Goal: Information Seeking & Learning: Learn about a topic

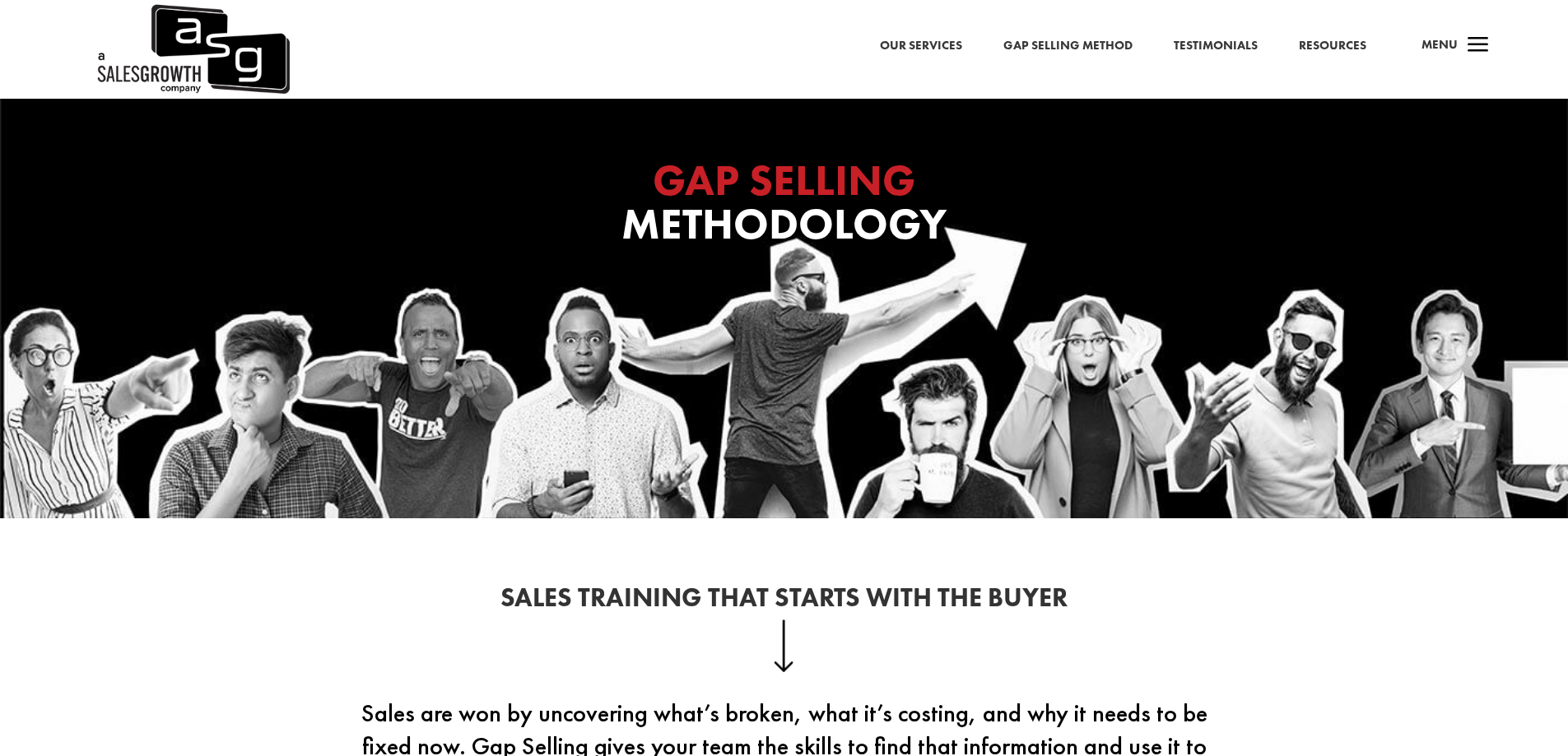
click at [993, 203] on h1 "GAP SELLING Methodology" at bounding box center [784, 206] width 658 height 95
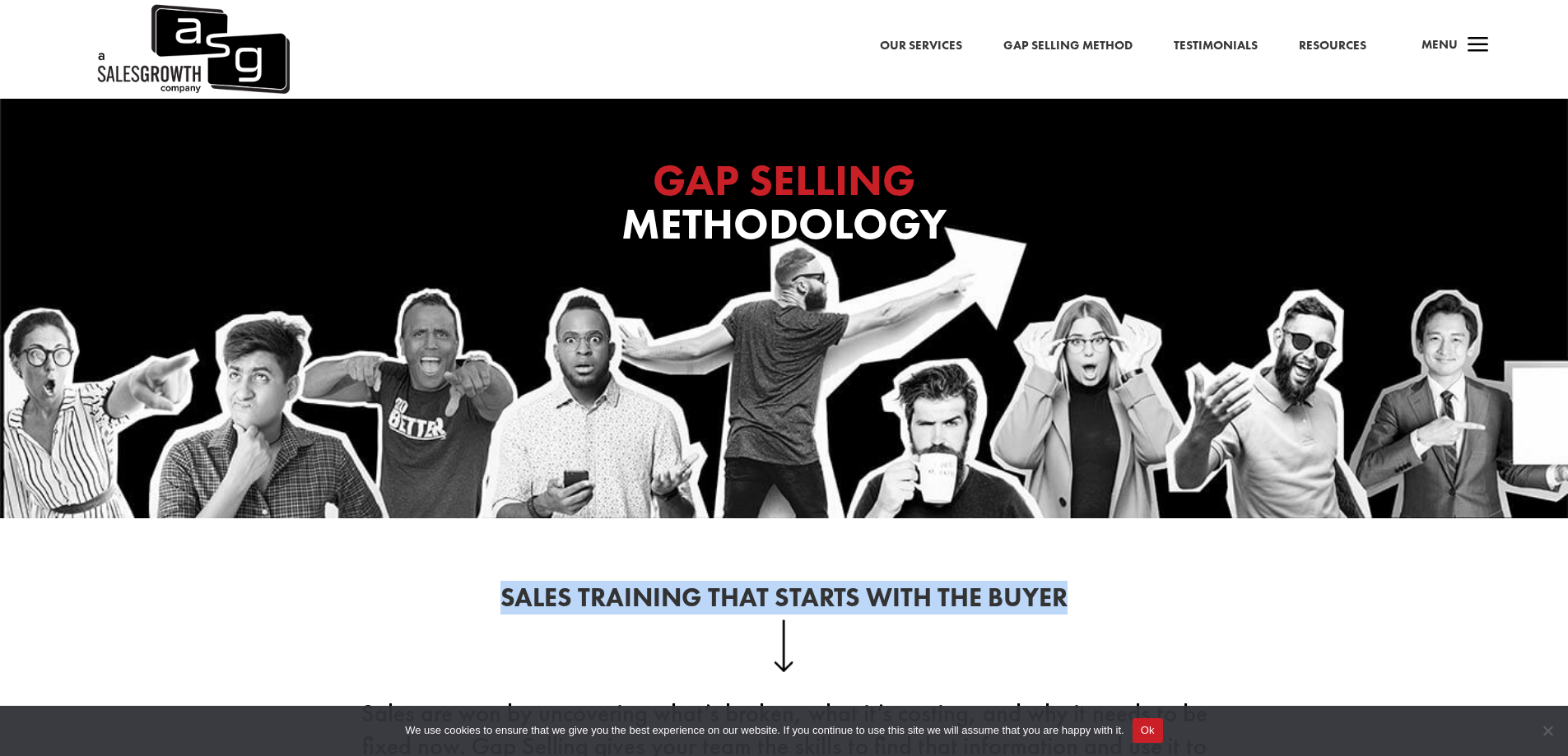
drag, startPoint x: 1065, startPoint y: 585, endPoint x: 1124, endPoint y: 585, distance: 59.0
click at [1124, 585] on div "Sales Training That Starts With the Buyer Sales are won by uncovering what’s br…" at bounding box center [784, 719] width 889 height 314
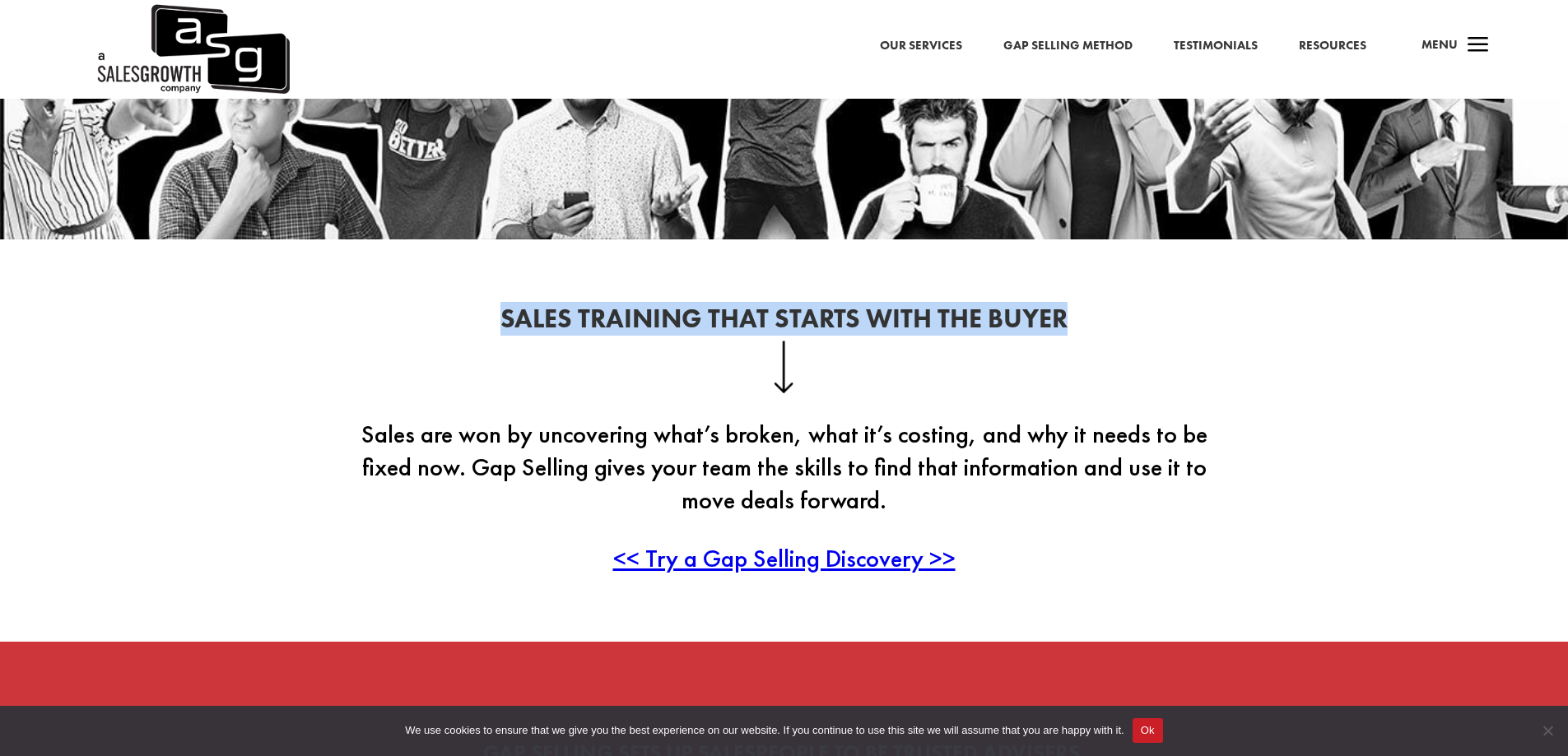
scroll to position [329, 0]
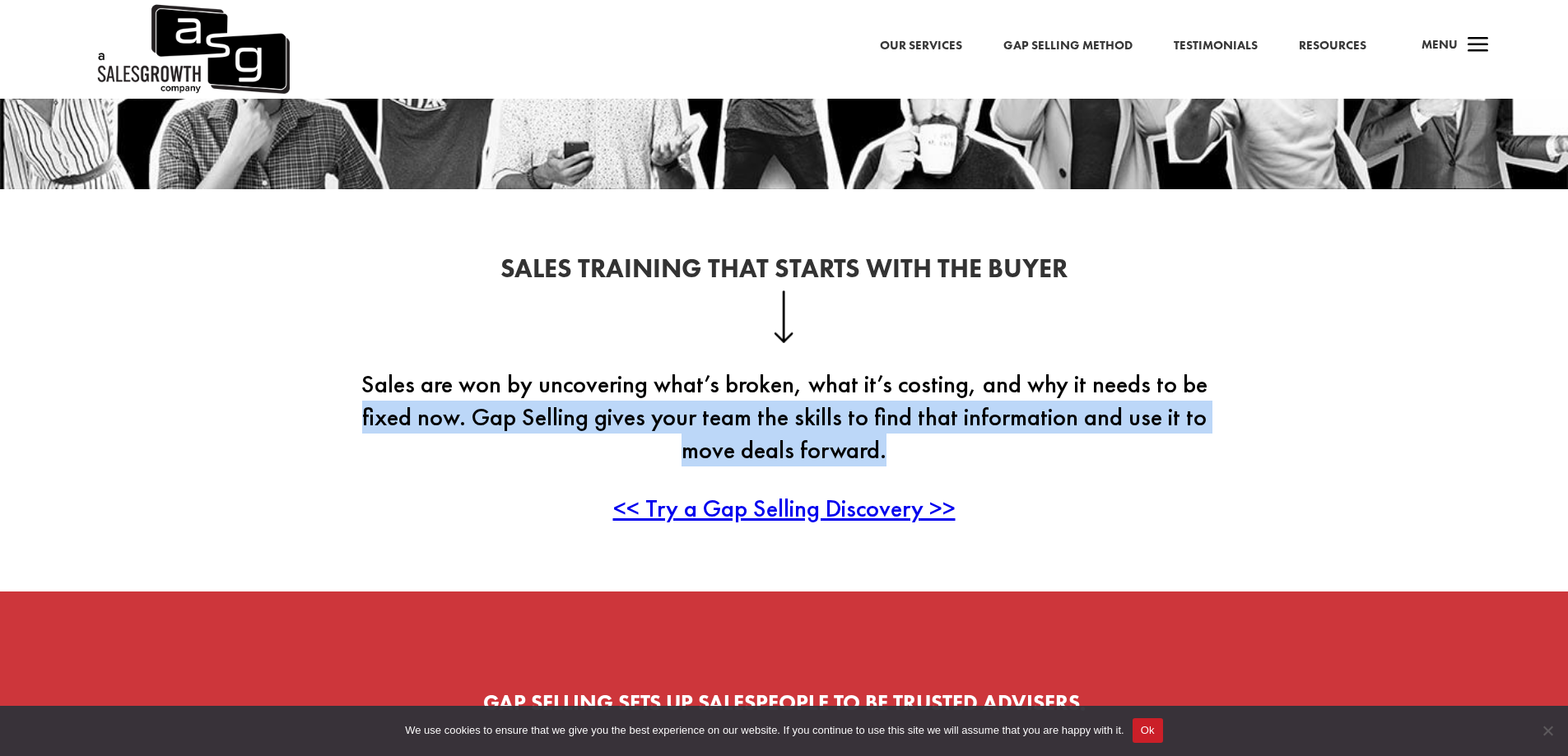
drag, startPoint x: 323, startPoint y: 402, endPoint x: 996, endPoint y: 434, distance: 673.8
click at [996, 434] on div "Sales Training That Starts With the Buyer Sales are won by uncovering what’s br…" at bounding box center [784, 391] width 1568 height 402
click at [996, 434] on p "Sales are won by uncovering what’s broken, what it’s costing, and why it needs …" at bounding box center [784, 430] width 889 height 124
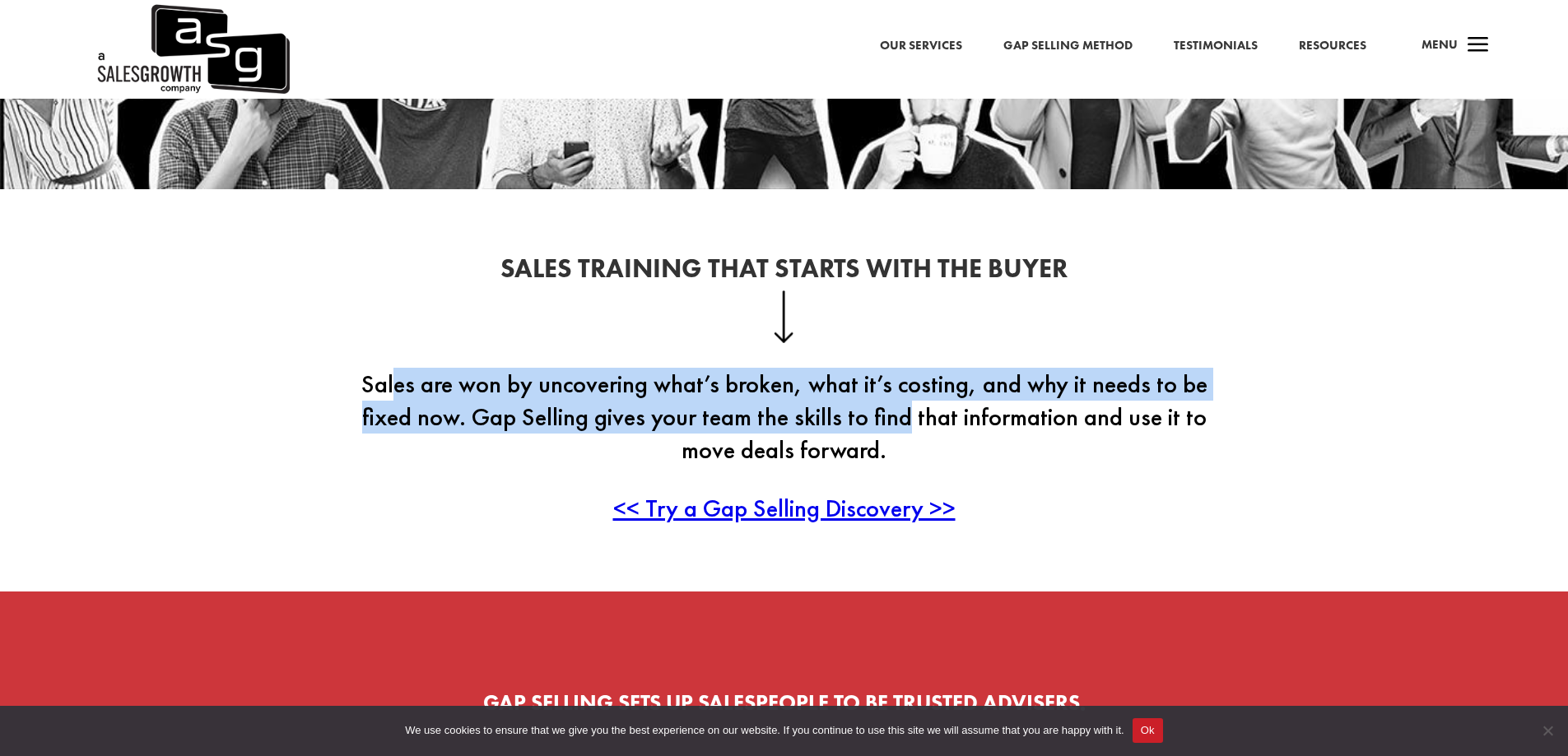
drag, startPoint x: 897, startPoint y: 426, endPoint x: 388, endPoint y: 372, distance: 511.9
click at [389, 371] on p "Sales are won by uncovering what’s broken, what it’s costing, and why it needs …" at bounding box center [784, 430] width 889 height 124
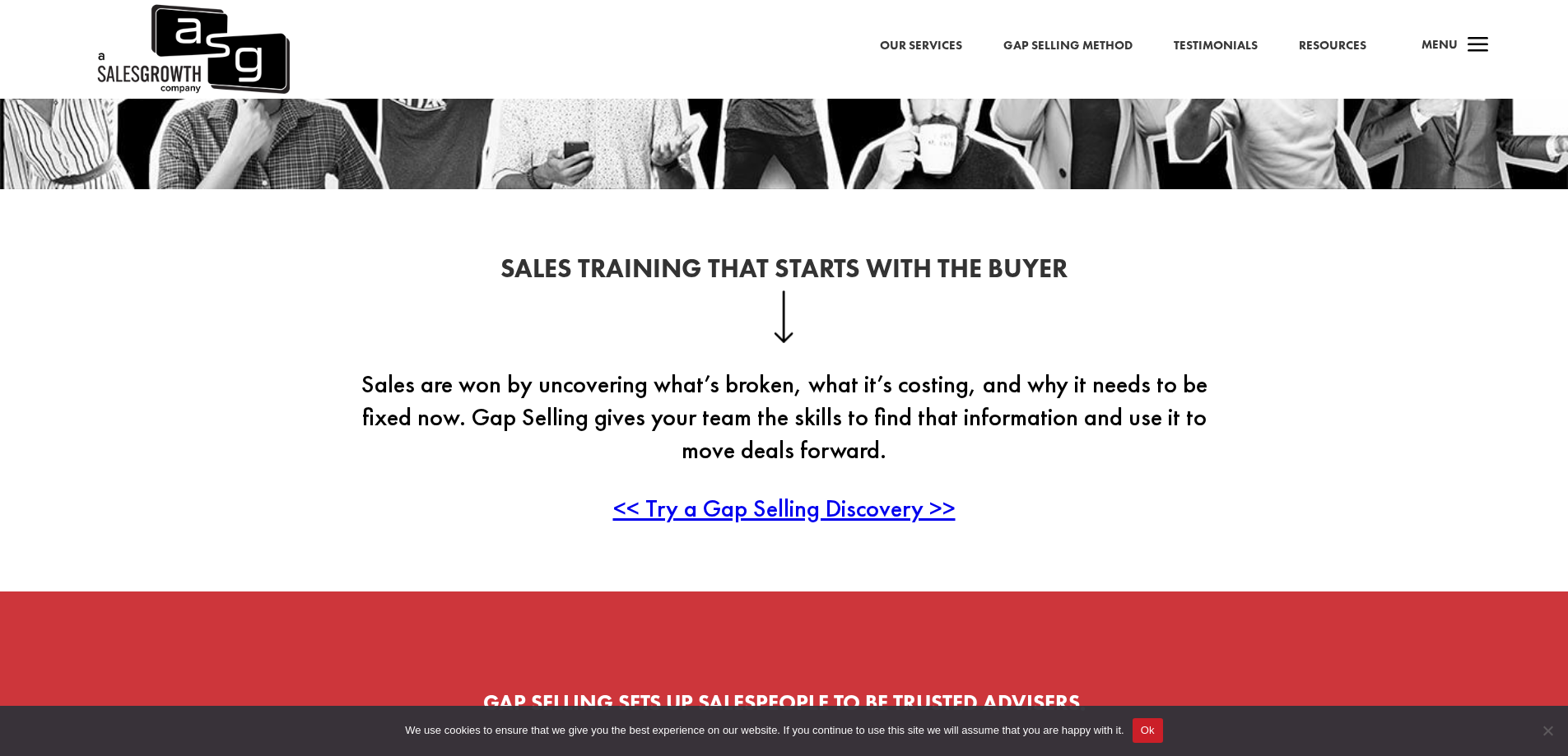
click at [388, 372] on p "Sales are won by uncovering what’s broken, what it’s costing, and why it needs …" at bounding box center [784, 430] width 889 height 124
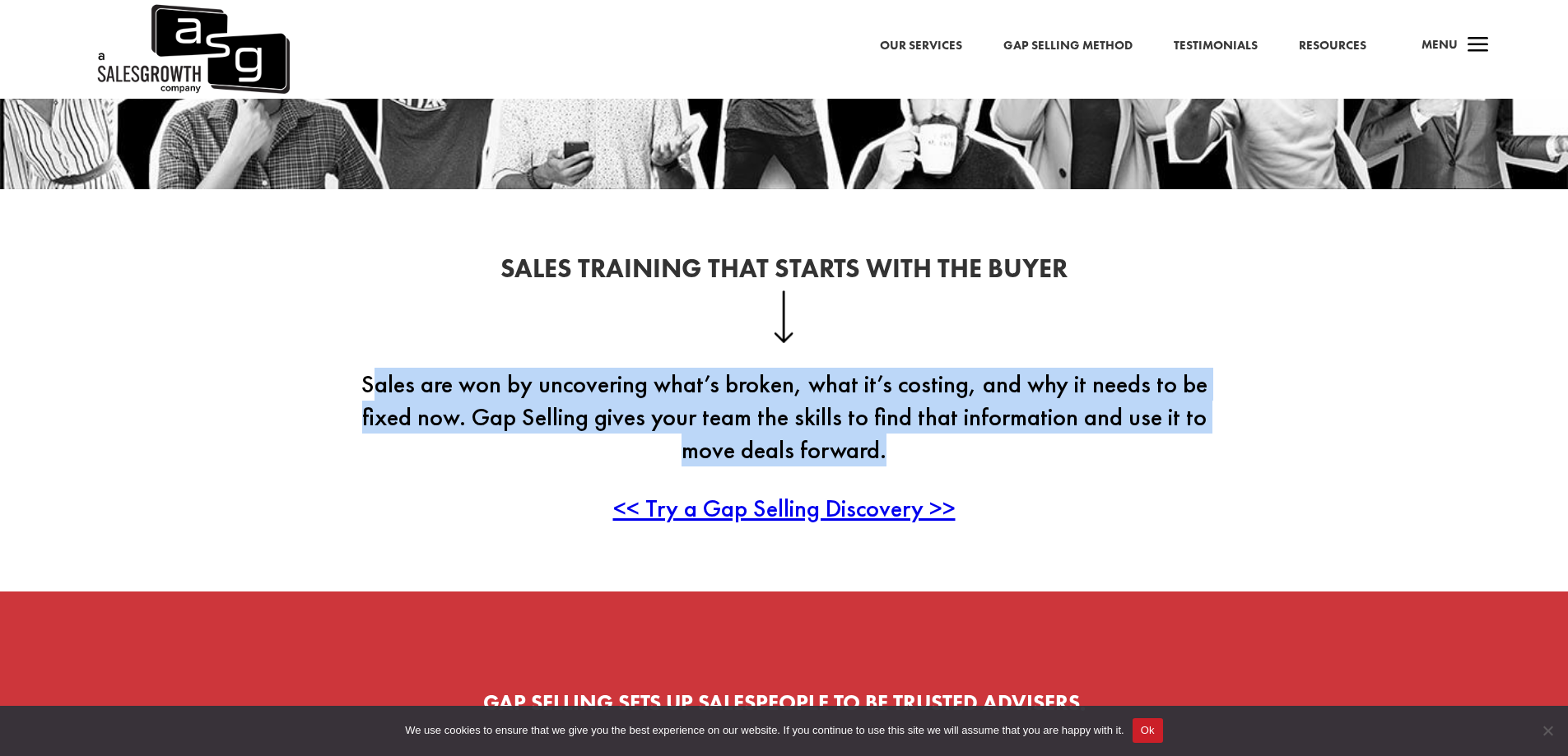
drag, startPoint x: 373, startPoint y: 381, endPoint x: 976, endPoint y: 439, distance: 605.8
click at [976, 439] on p "Sales are won by uncovering what’s broken, what it’s costing, and why it needs …" at bounding box center [784, 430] width 889 height 124
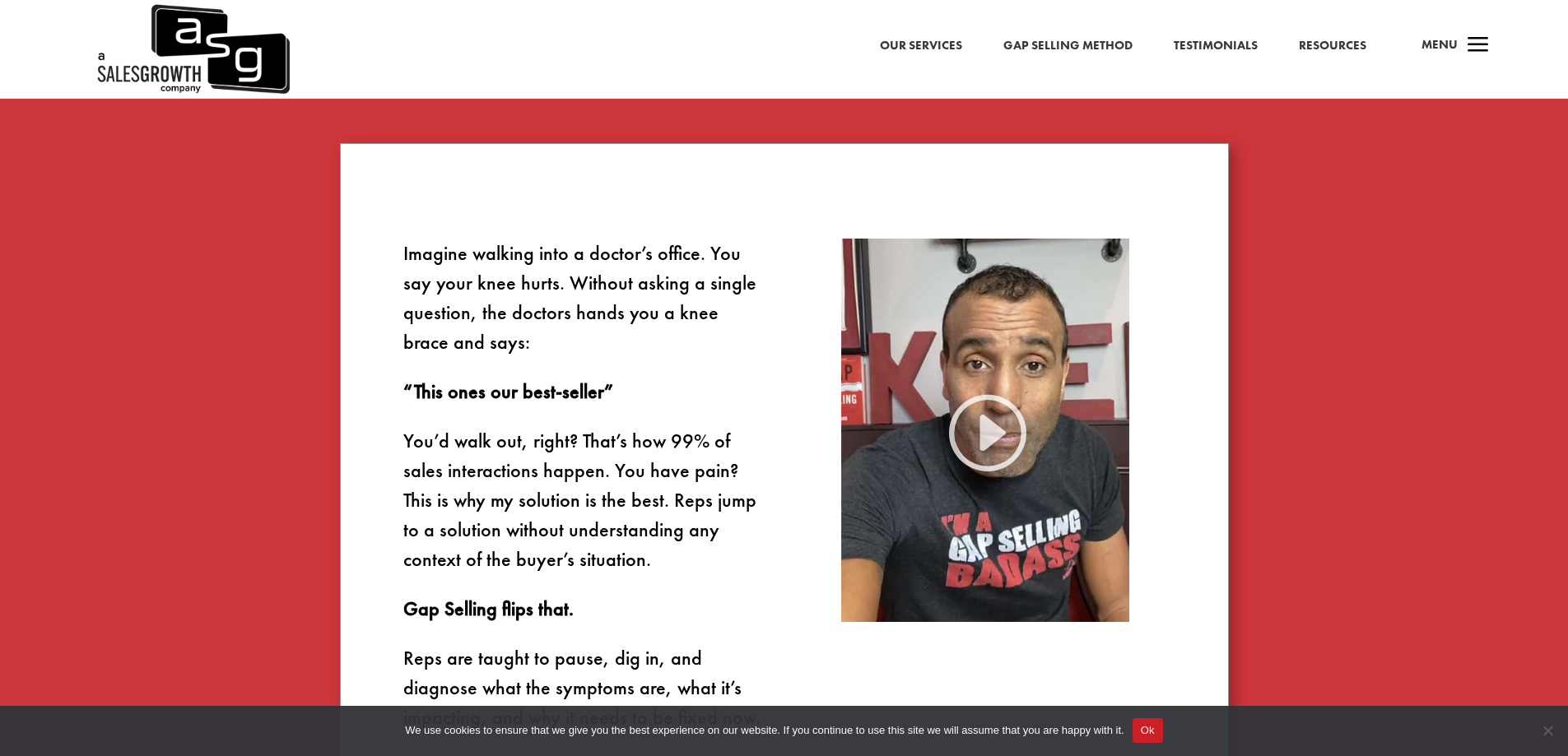
scroll to position [988, 0]
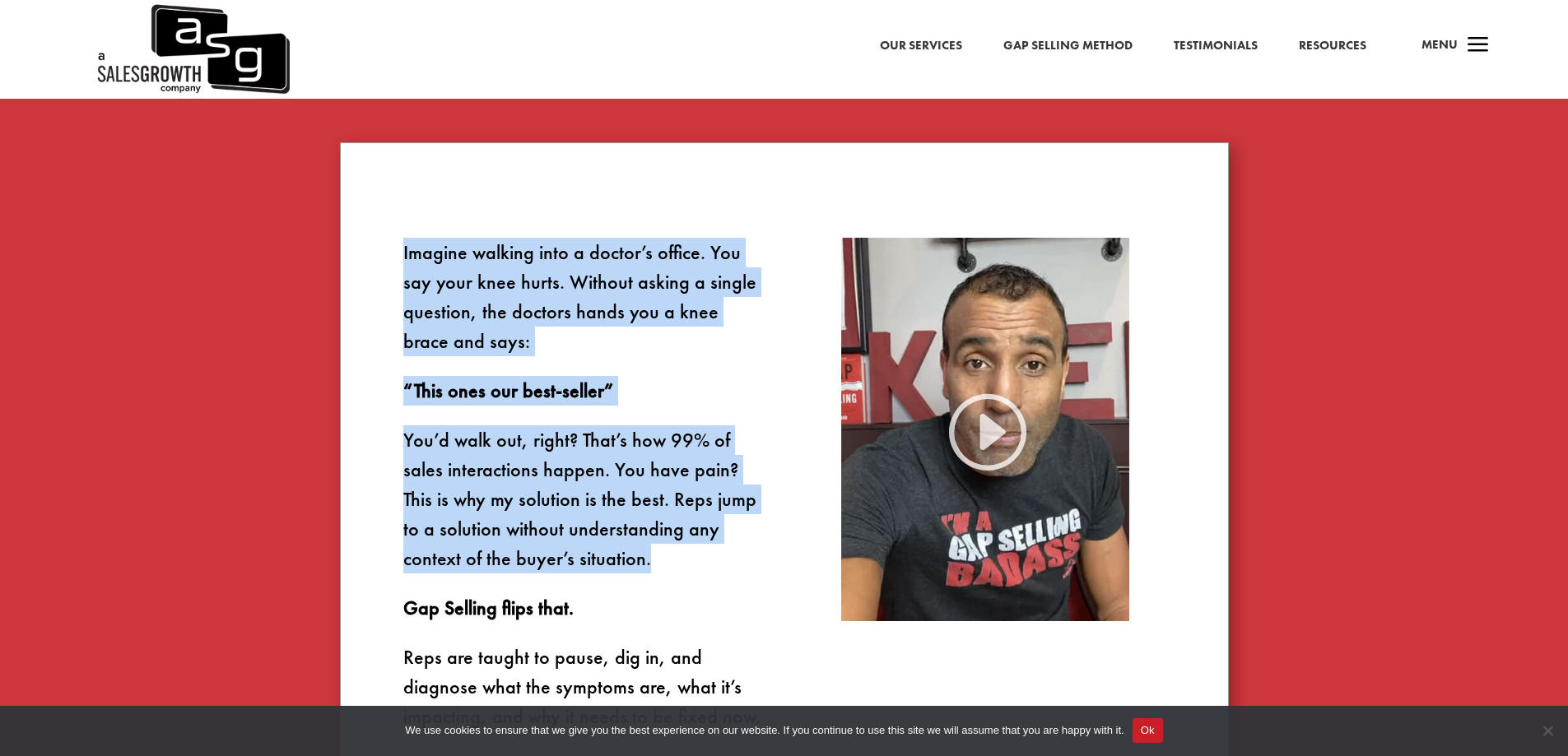
drag, startPoint x: 385, startPoint y: 259, endPoint x: 704, endPoint y: 545, distance: 428.4
click at [704, 545] on div "Imagine walking into a doctor’s office. You say your knee hurts. Without asking…" at bounding box center [784, 538] width 889 height 793
click at [704, 545] on p "You’d walk out, right? That’s how 99% of sales interactions happen. You have pa…" at bounding box center [582, 510] width 359 height 168
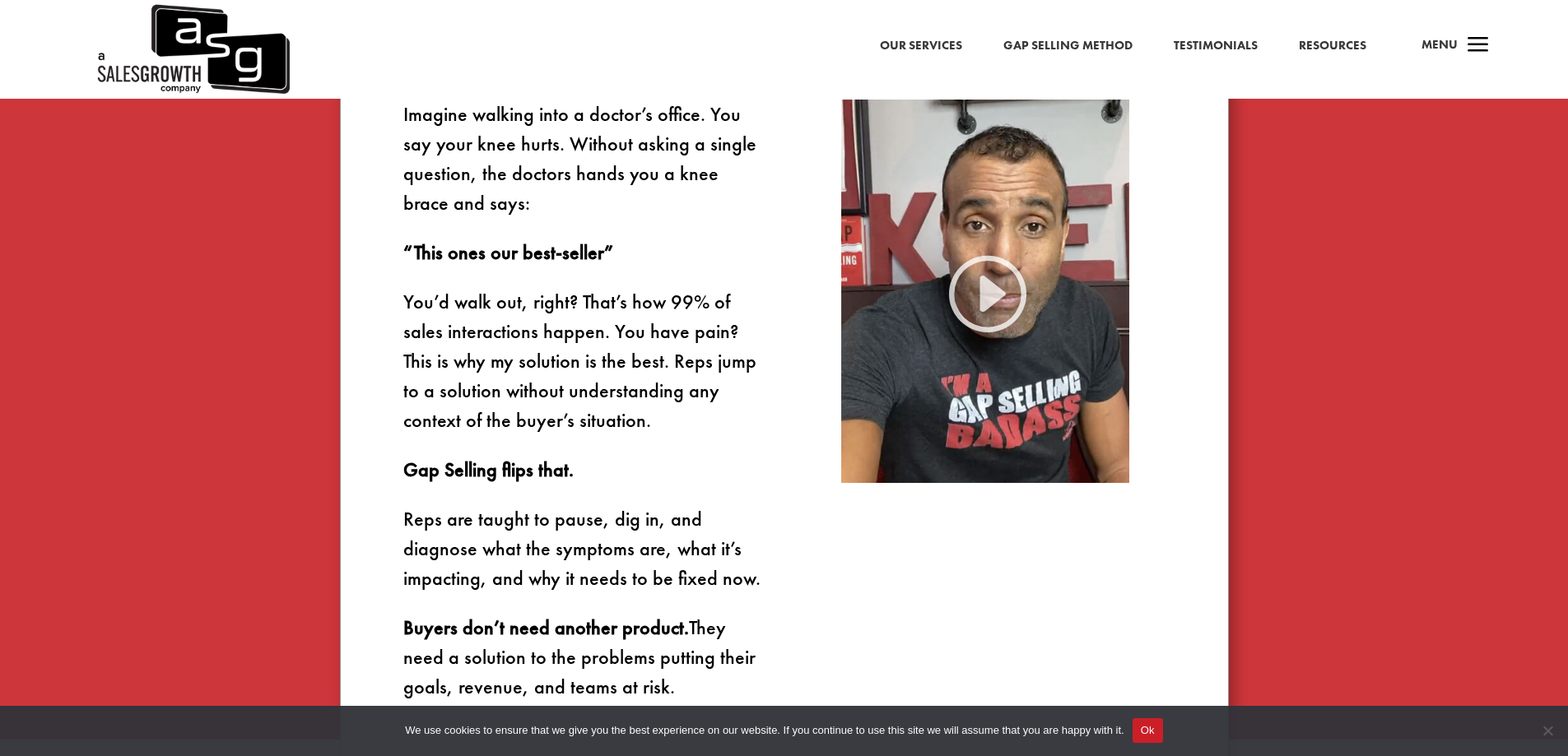
scroll to position [1399, 0]
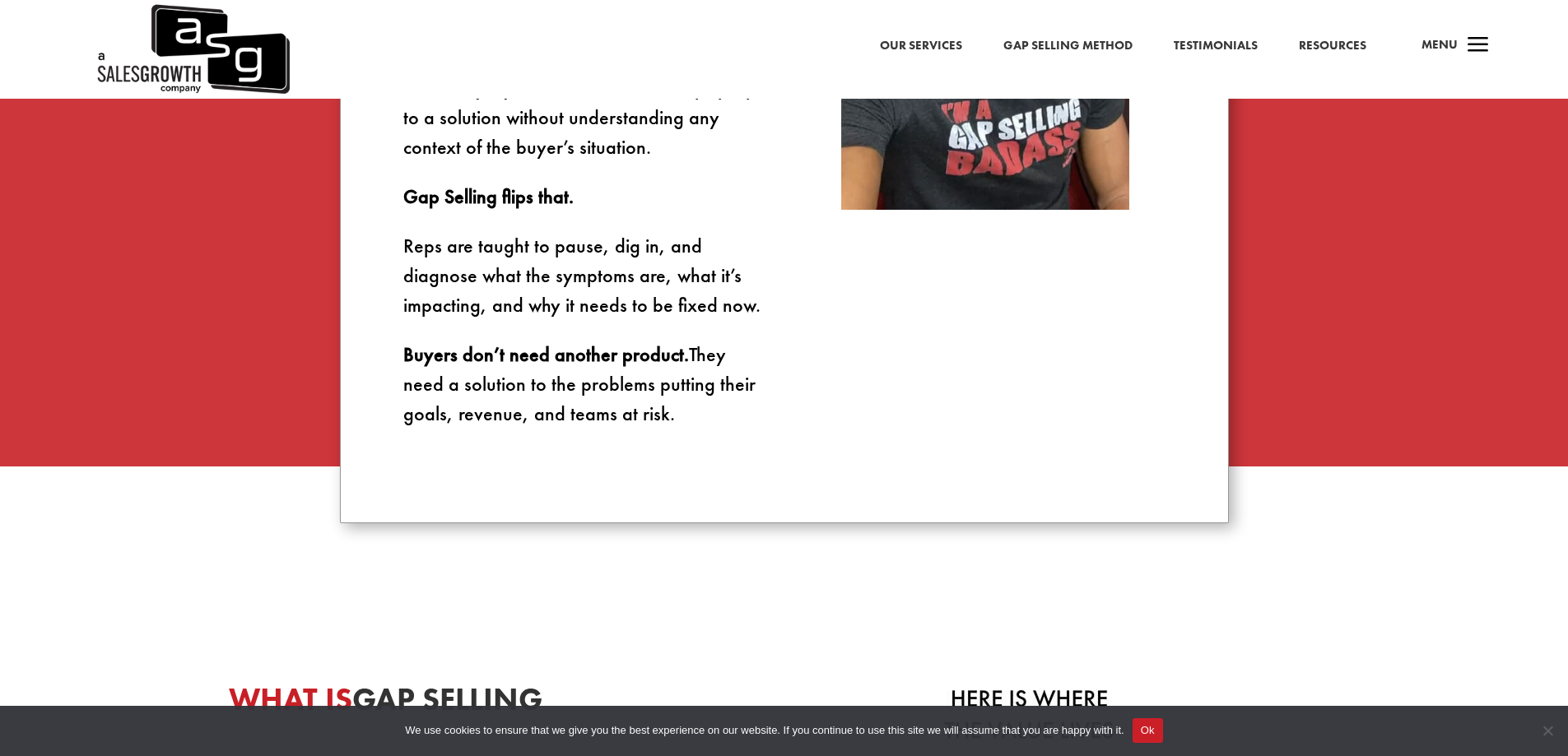
drag, startPoint x: 410, startPoint y: 198, endPoint x: 732, endPoint y: 452, distance: 410.1
click at [732, 452] on div "Imagine walking into a doctor’s office. You say your knee hurts. Without asking…" at bounding box center [784, 127] width 889 height 793
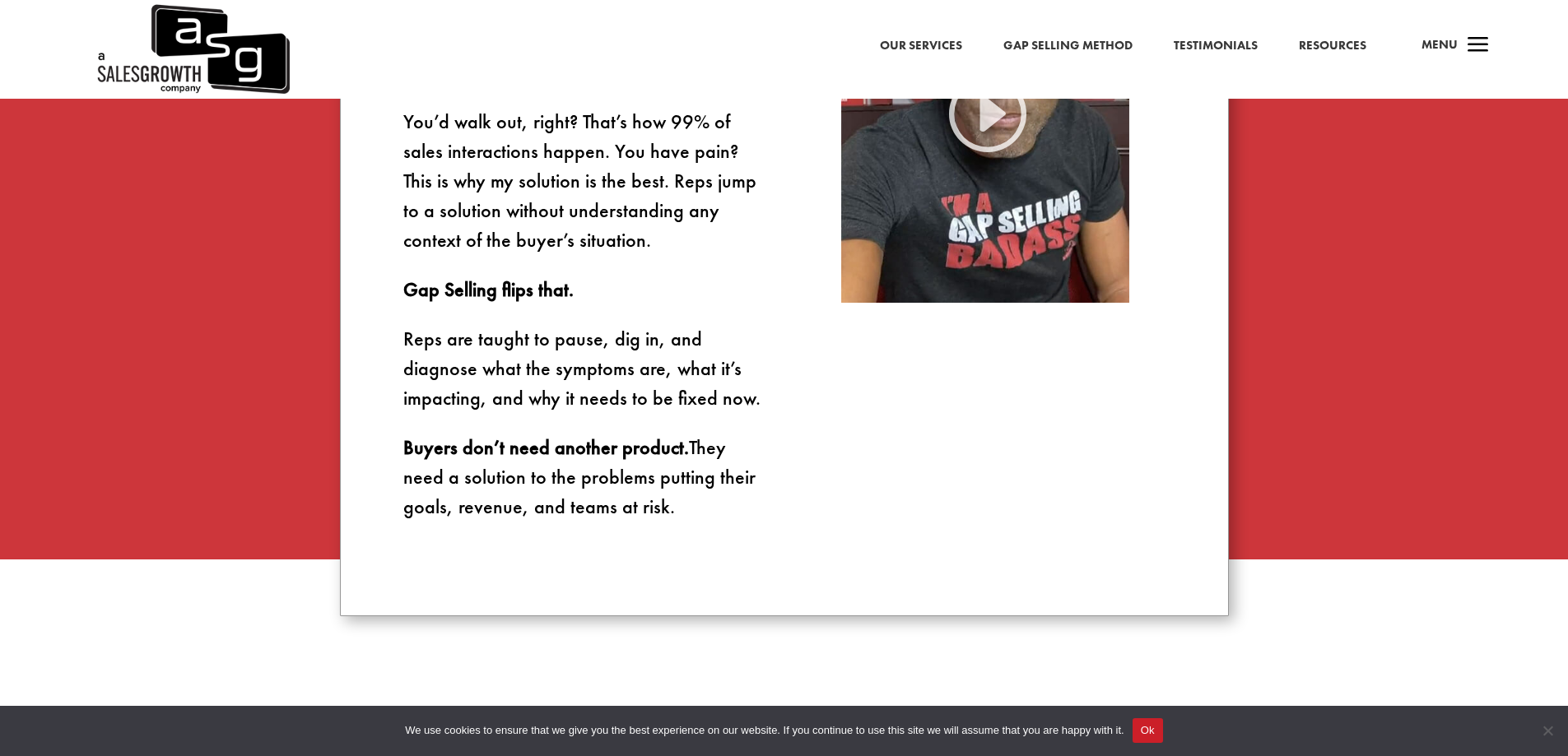
scroll to position [1152, 0]
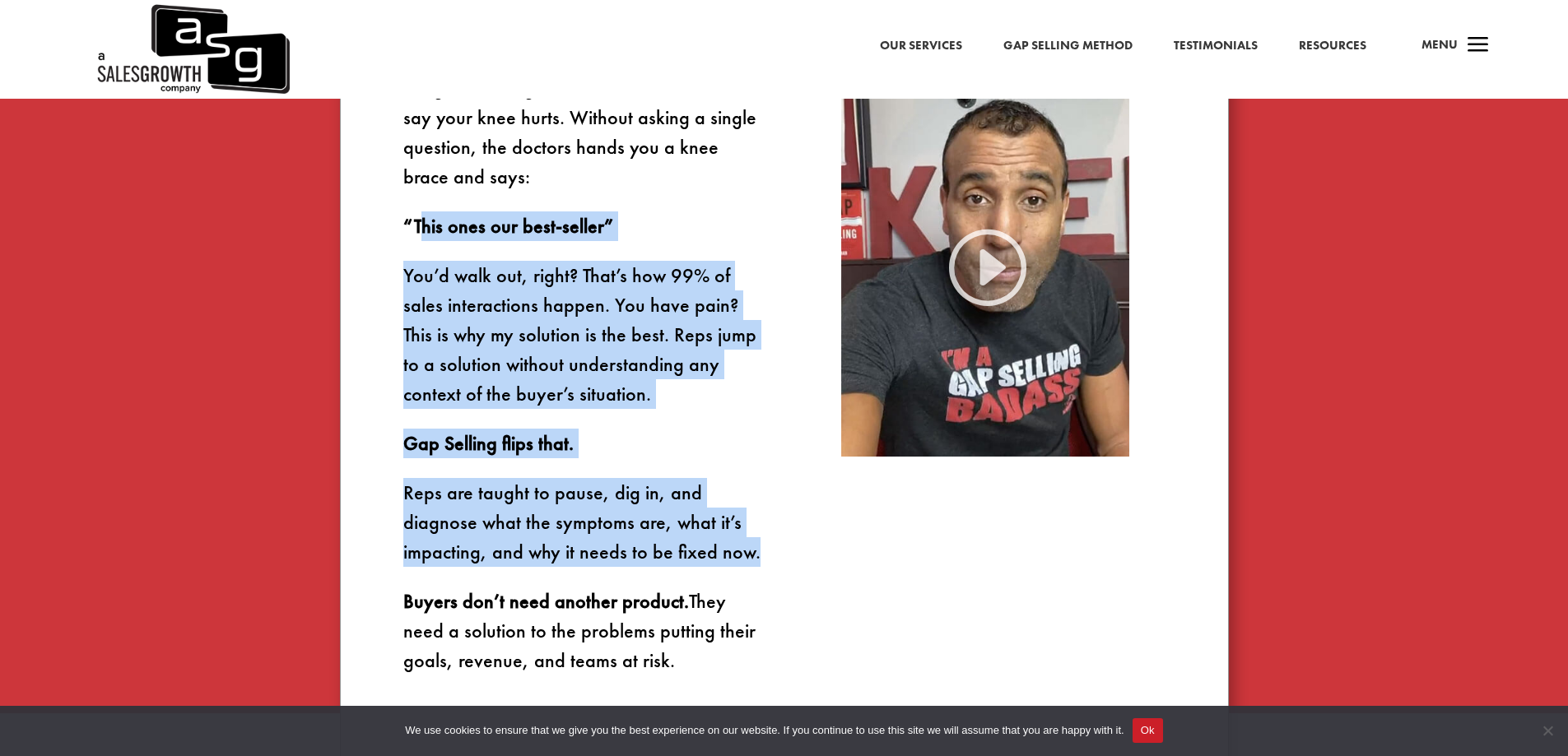
drag, startPoint x: 427, startPoint y: 232, endPoint x: 764, endPoint y: 566, distance: 474.5
click at [763, 567] on div "Imagine walking into a doctor’s office. You say your knee hurts. Without asking…" at bounding box center [582, 374] width 359 height 602
click at [764, 566] on div "Imagine walking into a doctor’s office. You say your knee hurts. Without asking…" at bounding box center [784, 374] width 889 height 793
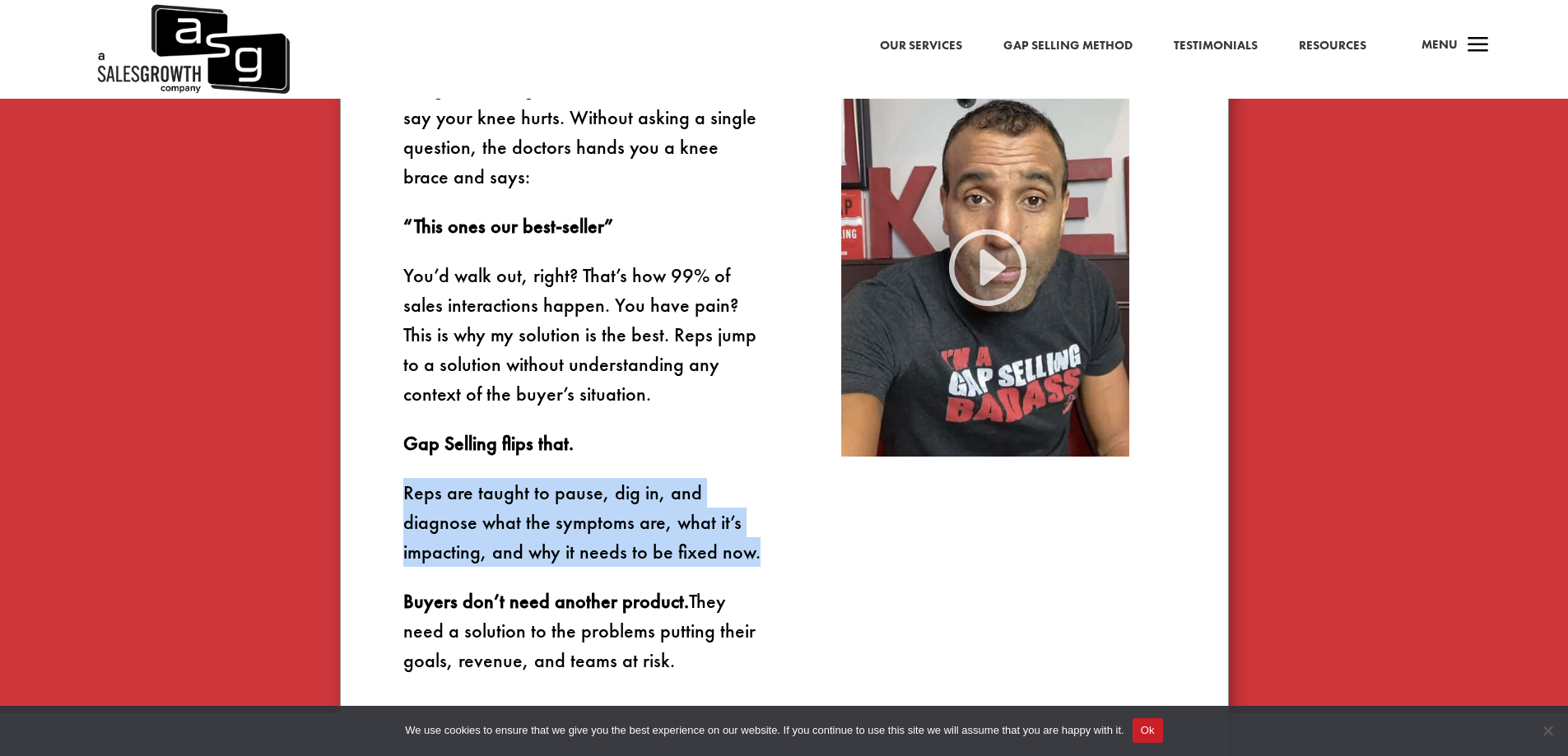
drag, startPoint x: 305, startPoint y: 502, endPoint x: 810, endPoint y: 562, distance: 508.6
click at [812, 564] on div "Gap Selling SETS UP SALESPEOPLE TO BE TRUSTED ADVISERS. Imagine walking into a …" at bounding box center [784, 240] width 1568 height 945
click at [810, 562] on div "Imagine walking into a doctor’s office. You say your knee hurts. Without asking…" at bounding box center [784, 374] width 889 height 793
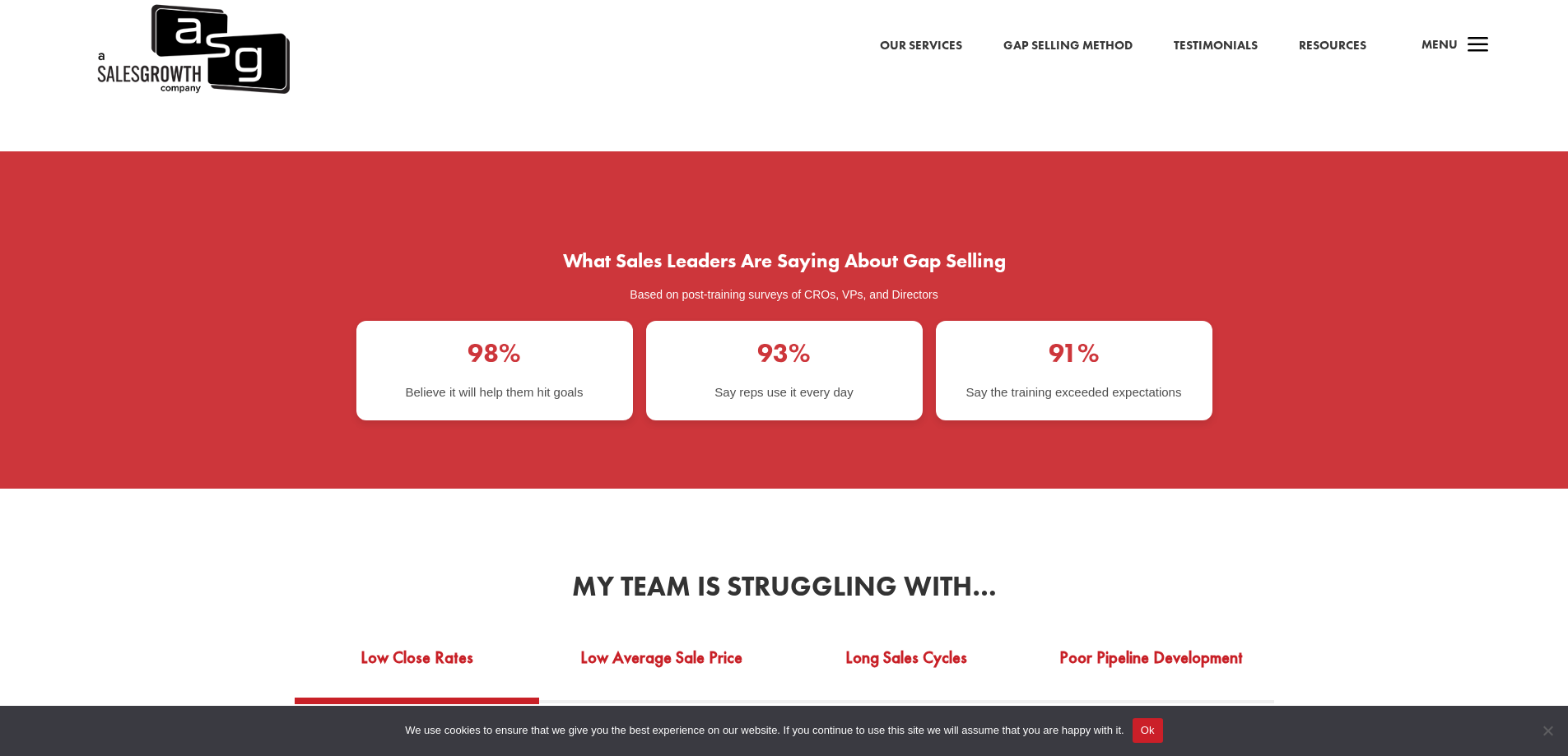
scroll to position [2881, 0]
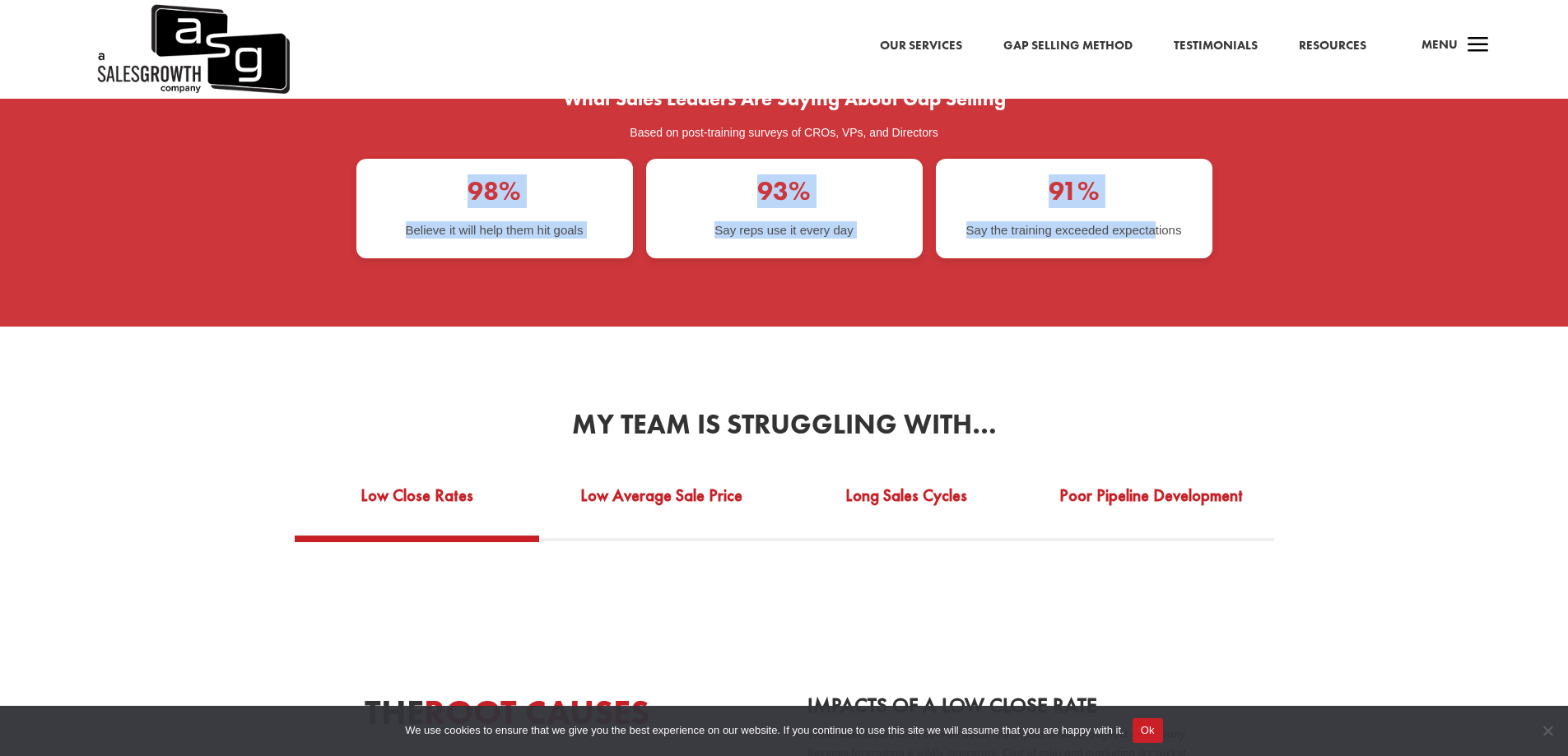
drag, startPoint x: 448, startPoint y: 178, endPoint x: 1154, endPoint y: 189, distance: 706.1
click at [1154, 189] on div "98% Believe it will help them hit goals 93% Say reps use it every day 91% Say t…" at bounding box center [784, 209] width 856 height 100
click at [1154, 189] on div "91% Say the training exceeded expectations" at bounding box center [1074, 209] width 276 height 100
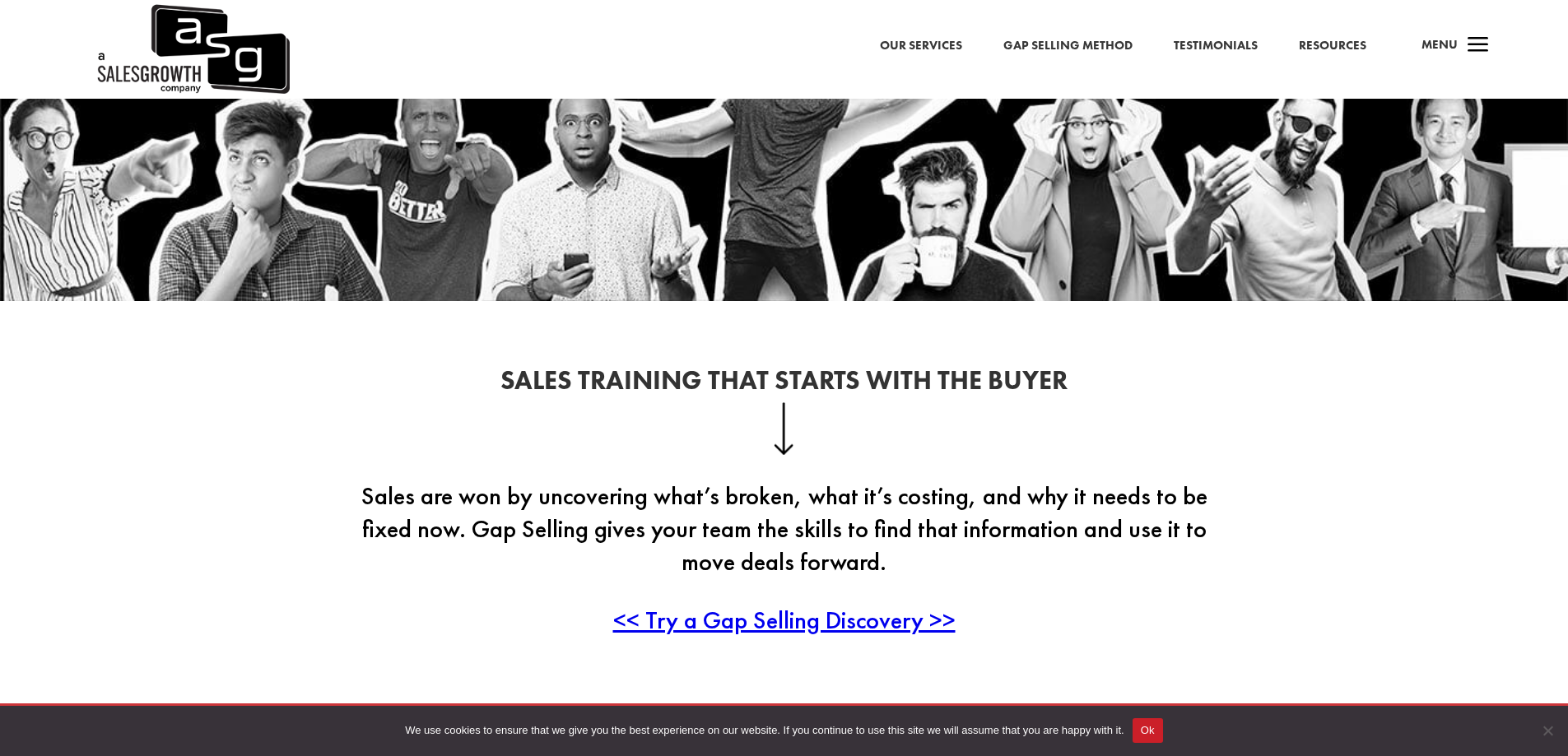
scroll to position [0, 0]
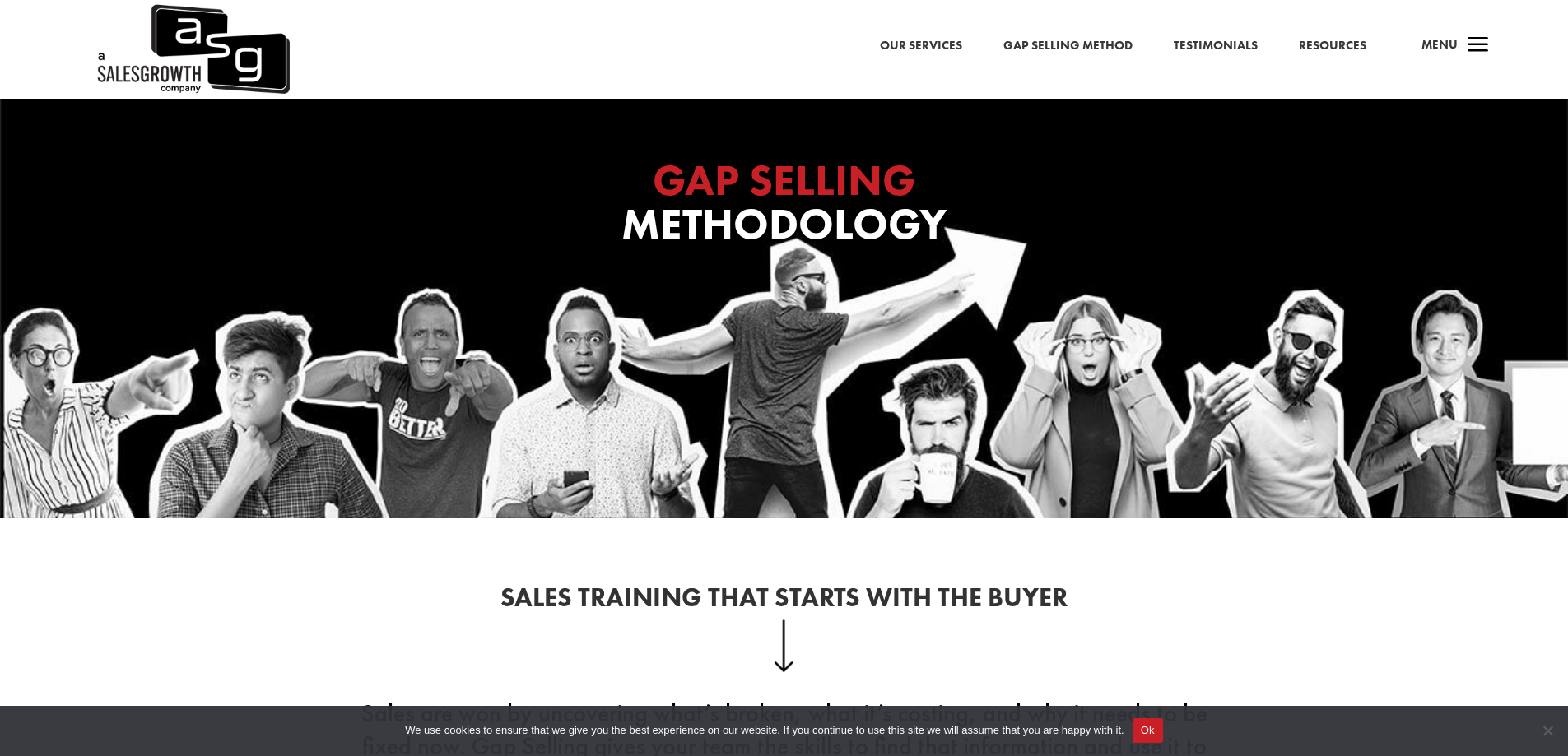
click at [1486, 46] on span "a" at bounding box center [1478, 46] width 33 height 33
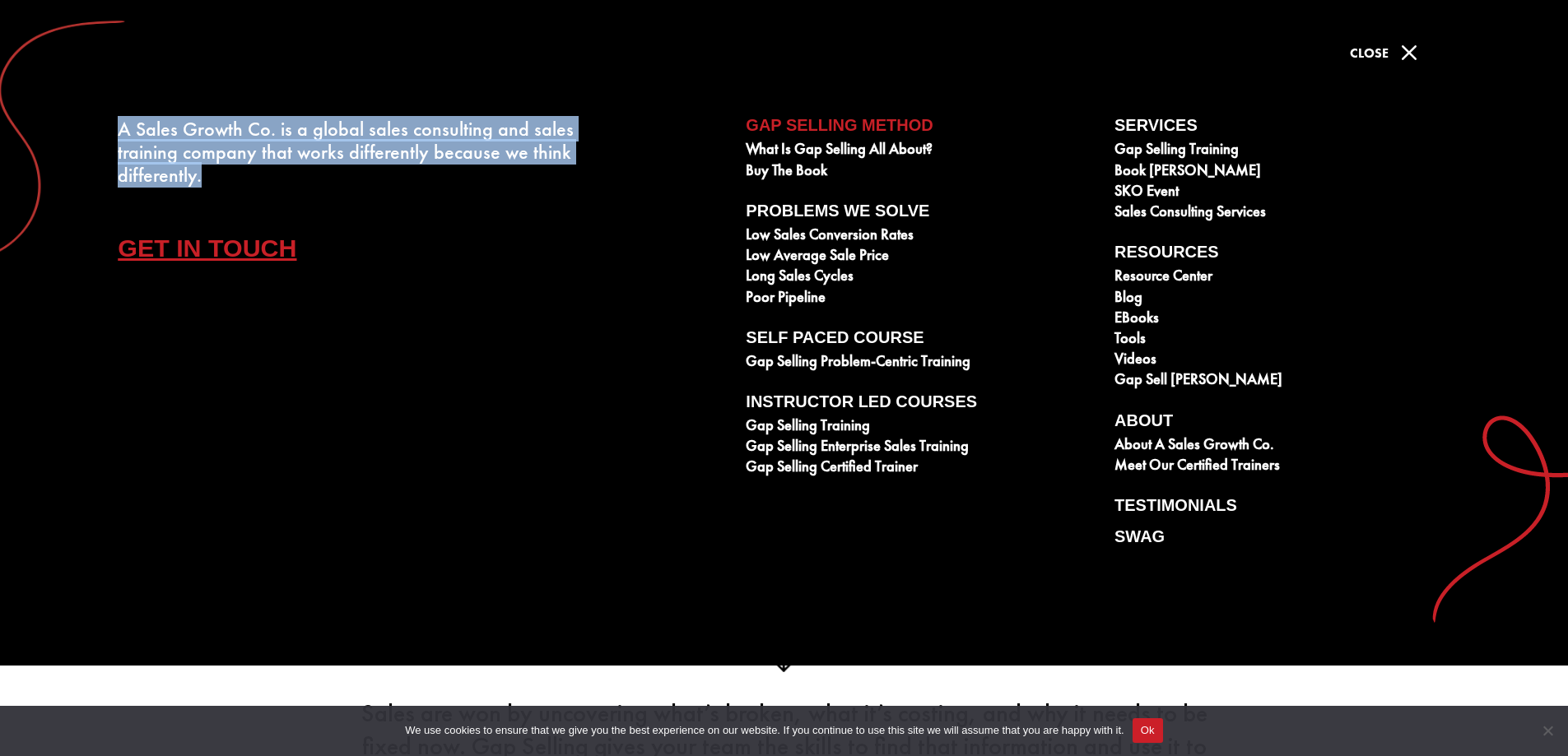
drag, startPoint x: 96, startPoint y: 114, endPoint x: 248, endPoint y: 179, distance: 165.3
click at [248, 179] on div "A Sales Growth Co. is a global sales consulting and sales training company that…" at bounding box center [368, 138] width 737 height 277
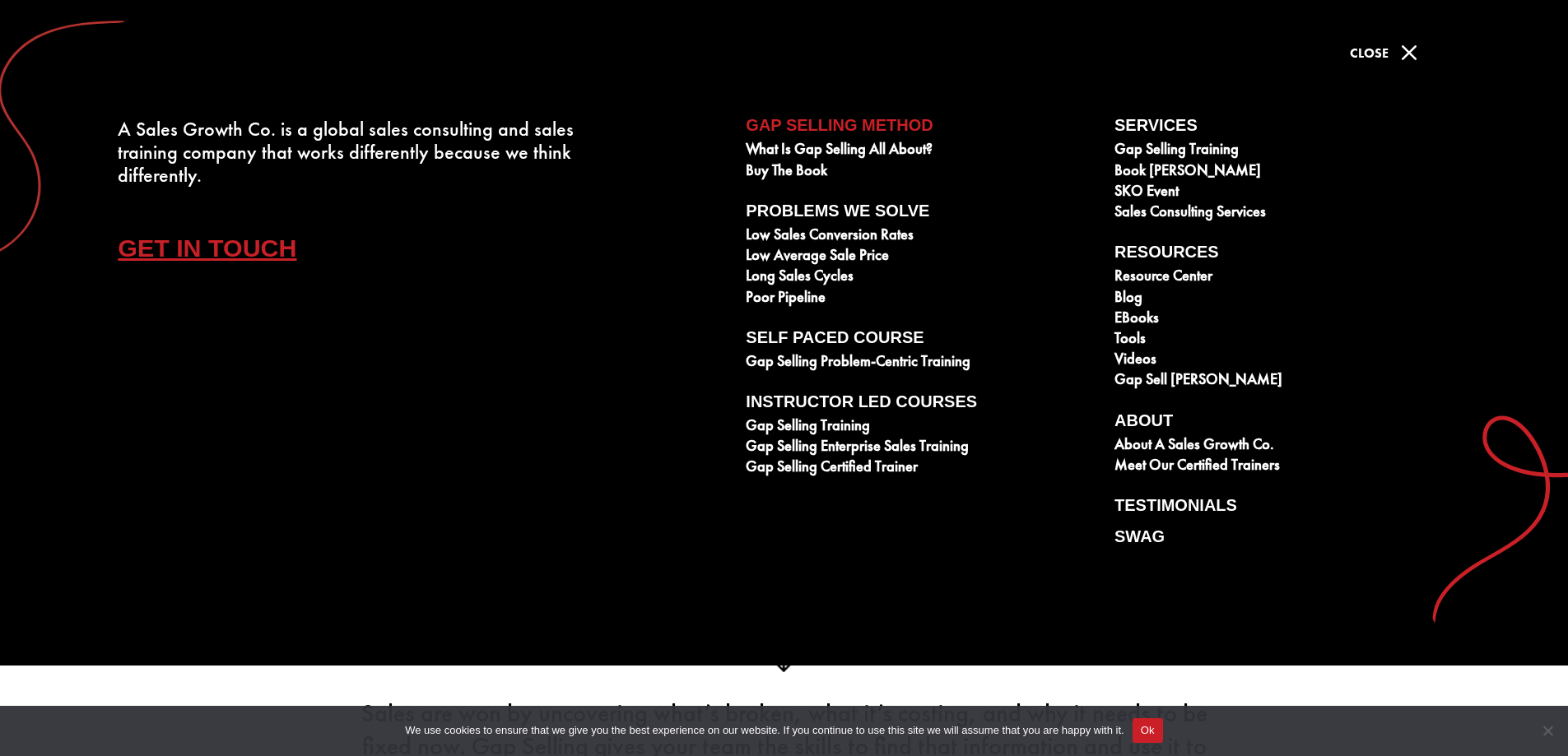
click at [1395, 47] on span "M" at bounding box center [1409, 52] width 33 height 33
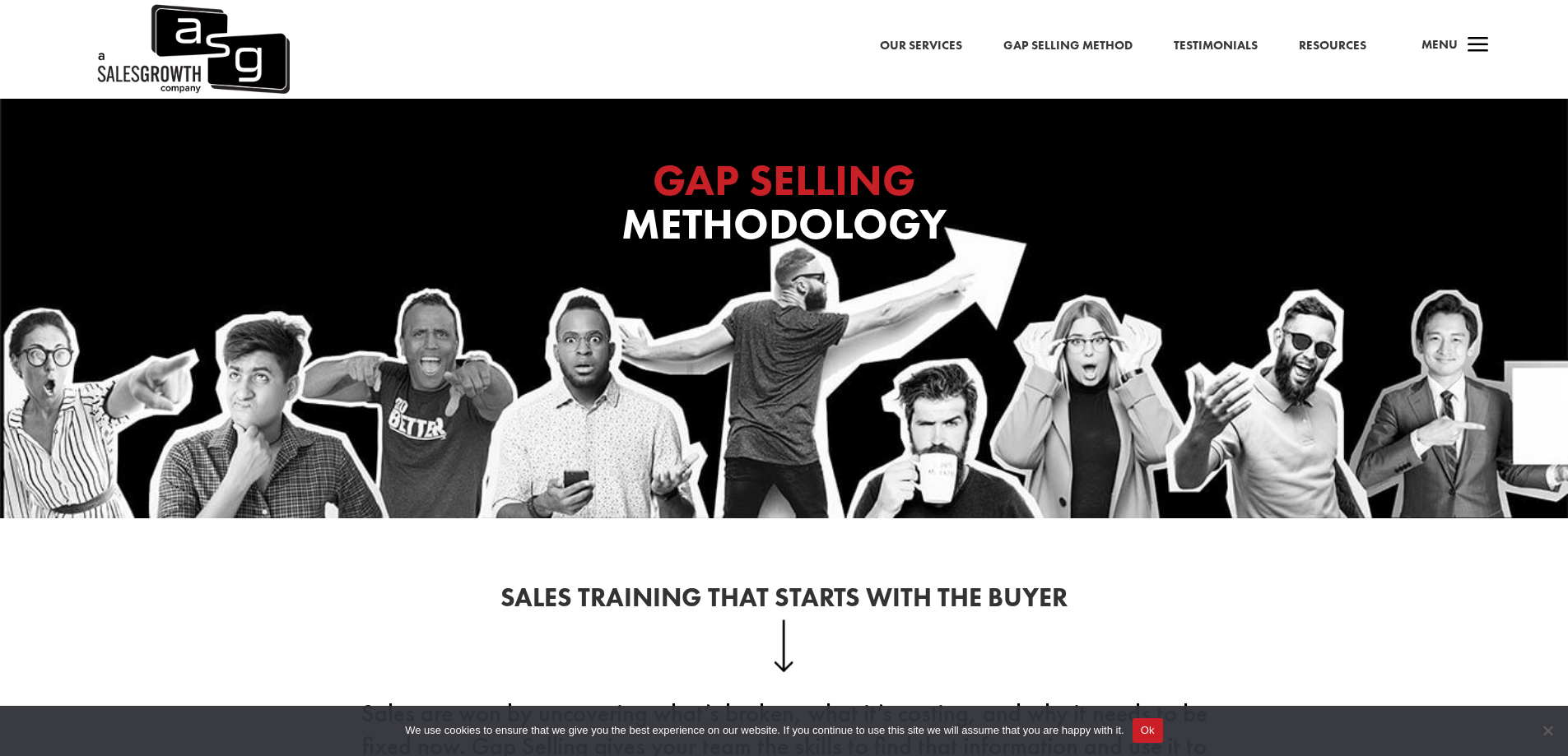
click at [1466, 41] on span "a" at bounding box center [1478, 46] width 33 height 33
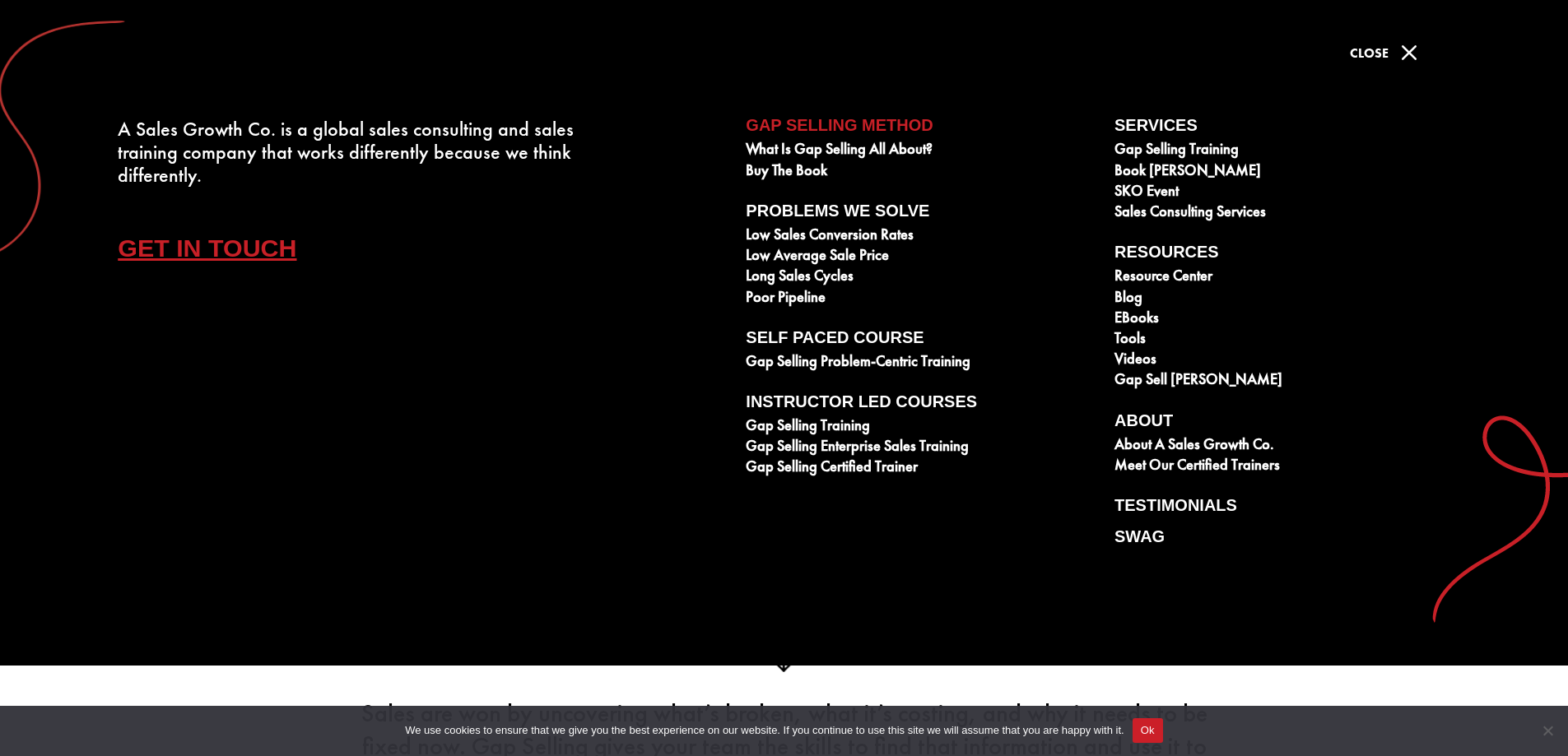
click at [1382, 50] on span "Close" at bounding box center [1369, 53] width 38 height 17
